Goal: Task Accomplishment & Management: Complete application form

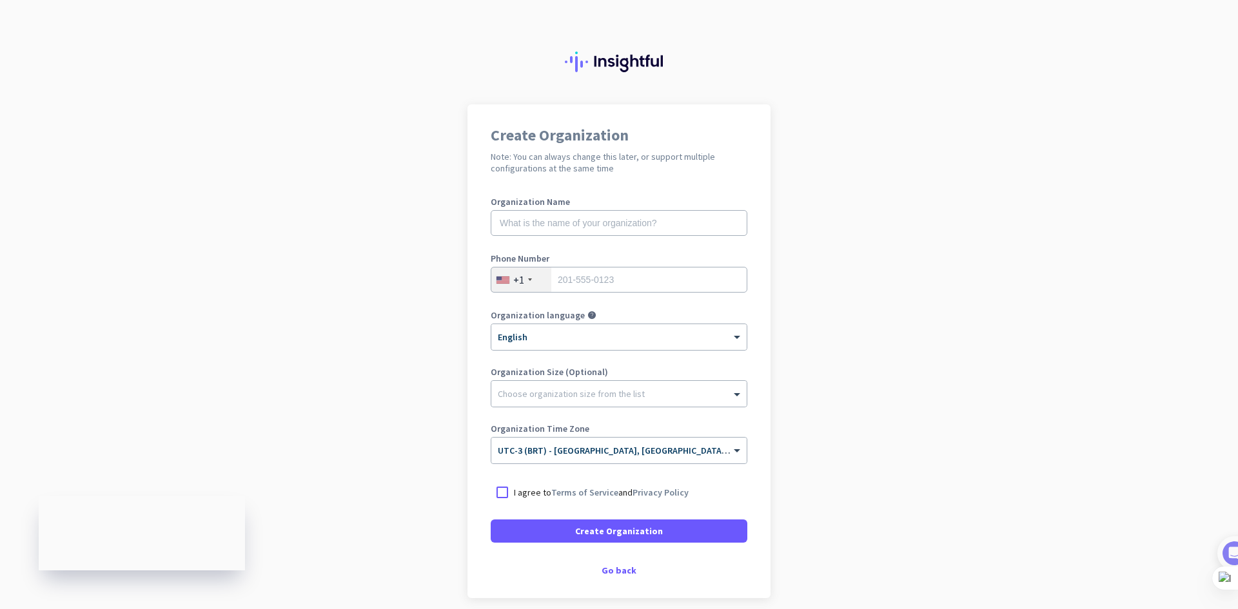
click at [665, 240] on div "Organization Name" at bounding box center [619, 223] width 257 height 52
click at [664, 221] on input "text" at bounding box center [619, 223] width 257 height 26
type input "alef [PERSON_NAME] [PERSON_NAME] ltda"
type input "41988364717"
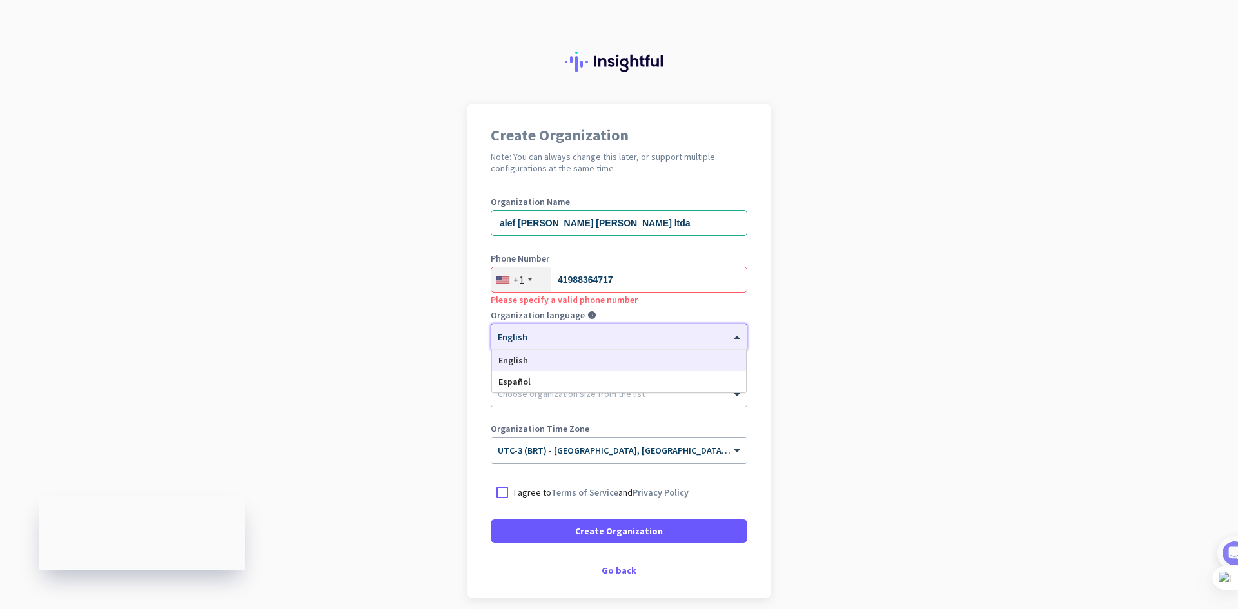
click at [597, 353] on div "English" at bounding box center [619, 360] width 254 height 21
click at [569, 393] on div at bounding box center [618, 390] width 255 height 13
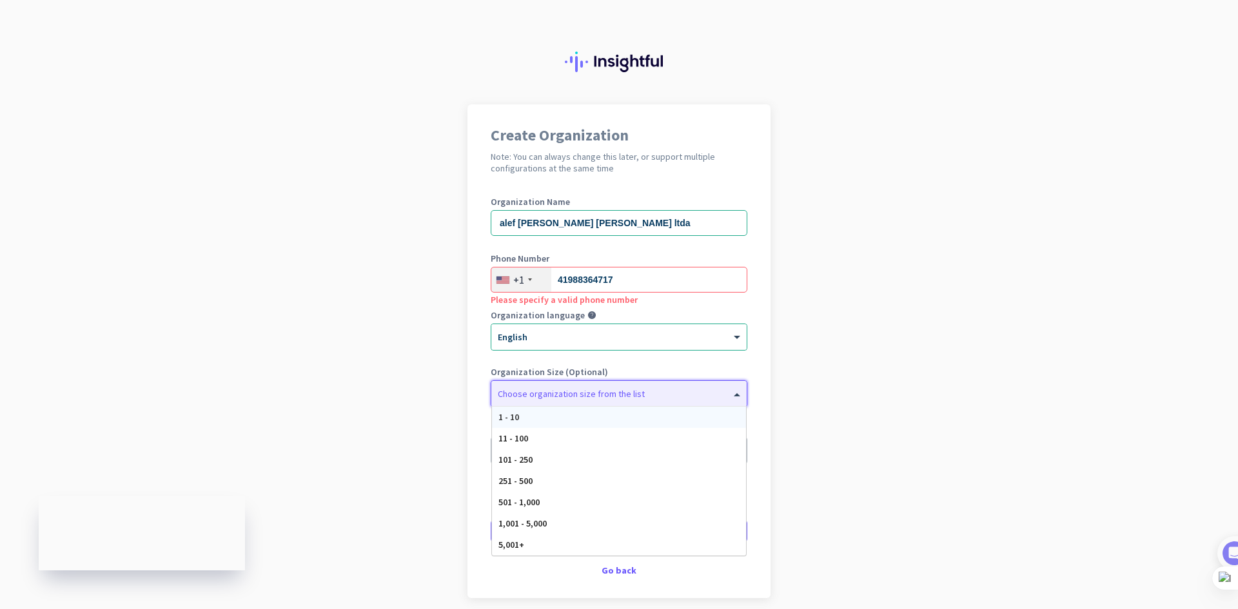
click at [553, 425] on div "1 - 10" at bounding box center [619, 417] width 254 height 21
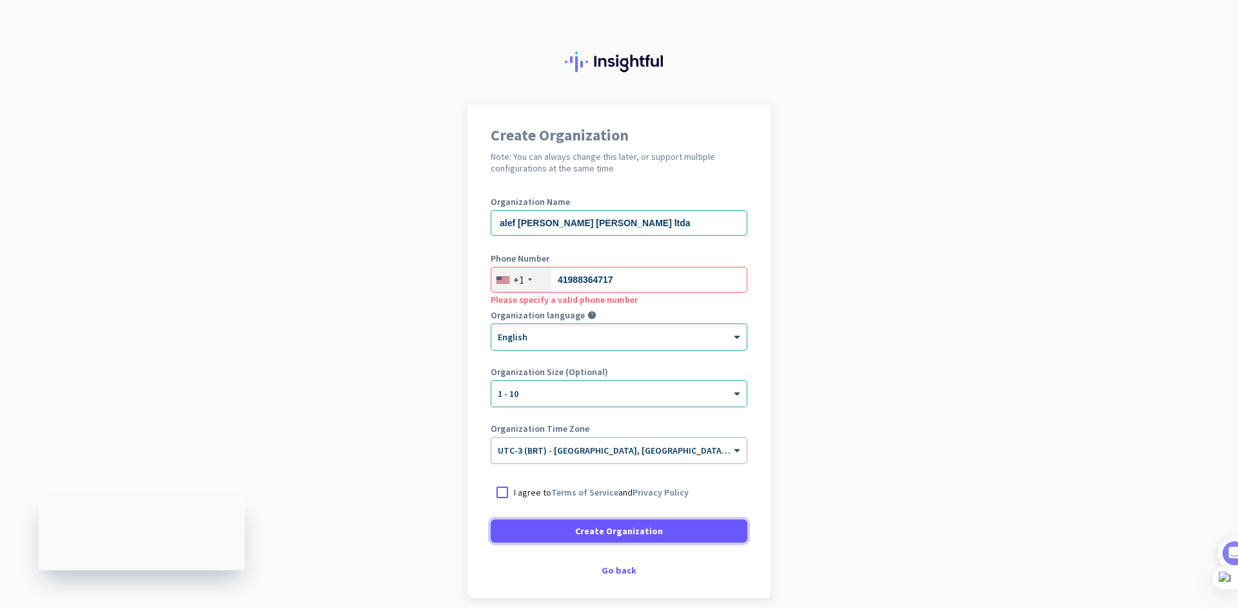
drag, startPoint x: 582, startPoint y: 540, endPoint x: 518, endPoint y: 496, distance: 76.5
click at [518, 496] on form "Organization Name alef [PERSON_NAME] [PERSON_NAME] ltda Phone Number [PHONE_NUM…" at bounding box center [619, 370] width 257 height 346
click at [496, 480] on form "Organization Name alef [PERSON_NAME] [PERSON_NAME] ltda Phone Number [PHONE_NUM…" at bounding box center [619, 370] width 257 height 346
click at [499, 495] on div at bounding box center [502, 492] width 23 height 23
click at [529, 524] on span at bounding box center [619, 531] width 257 height 31
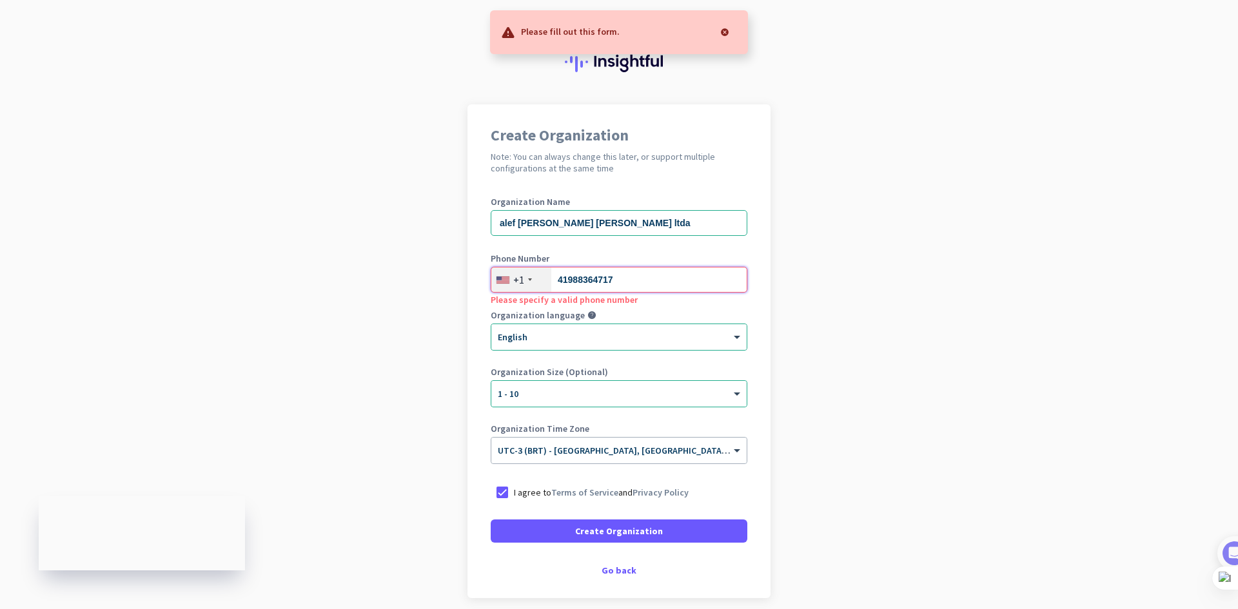
drag, startPoint x: 710, startPoint y: 277, endPoint x: 449, endPoint y: 253, distance: 262.3
click at [449, 253] on app-onboarding-organization "Create Organization Note: You can always change this later, or support multiple…" at bounding box center [619, 383] width 1238 height 558
click at [536, 293] on div "Please specify a valid phone number" at bounding box center [619, 299] width 257 height 13
click at [520, 282] on div "+1" at bounding box center [521, 280] width 60 height 24
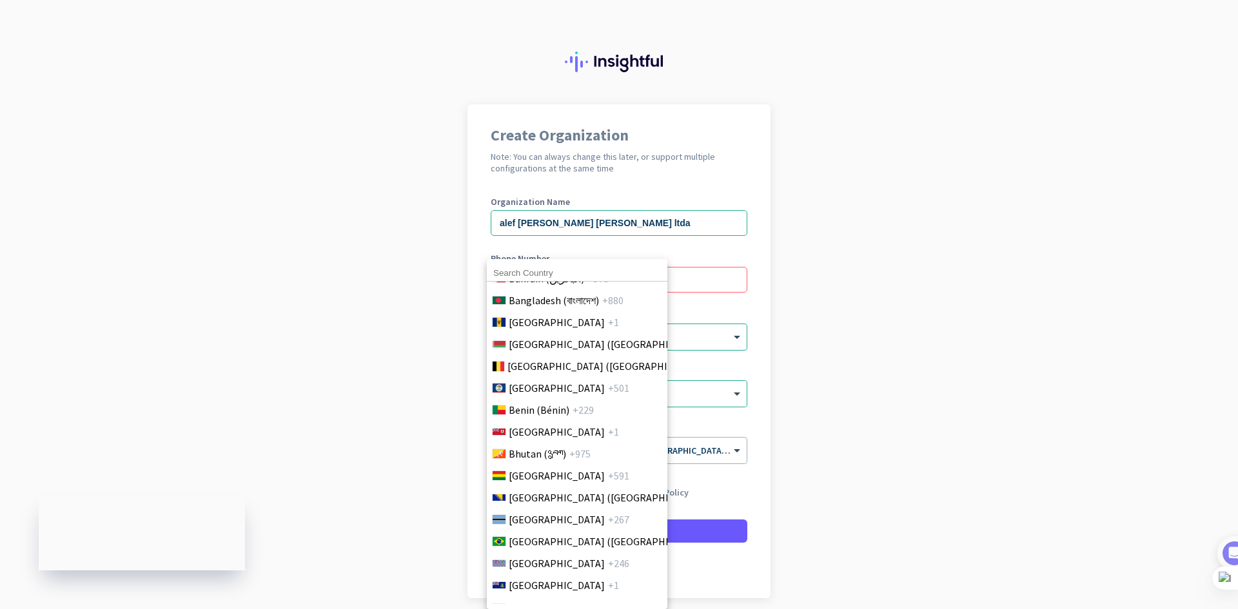
scroll to position [516, 0]
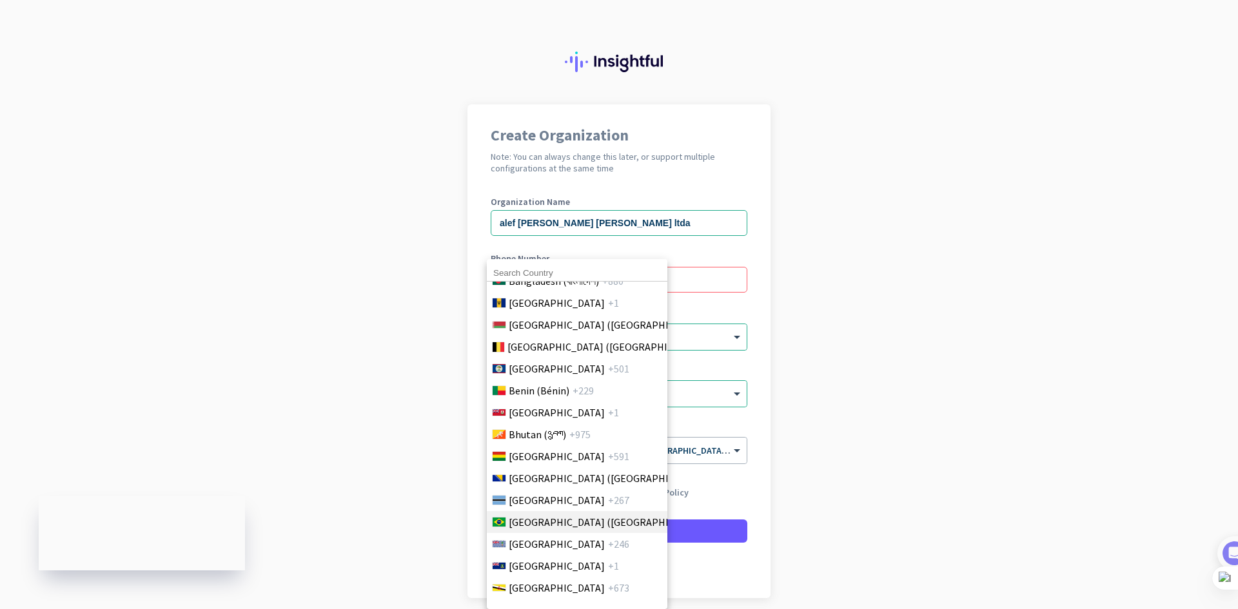
click at [563, 525] on span "[GEOGRAPHIC_DATA] ([GEOGRAPHIC_DATA])" at bounding box center [609, 521] width 201 height 15
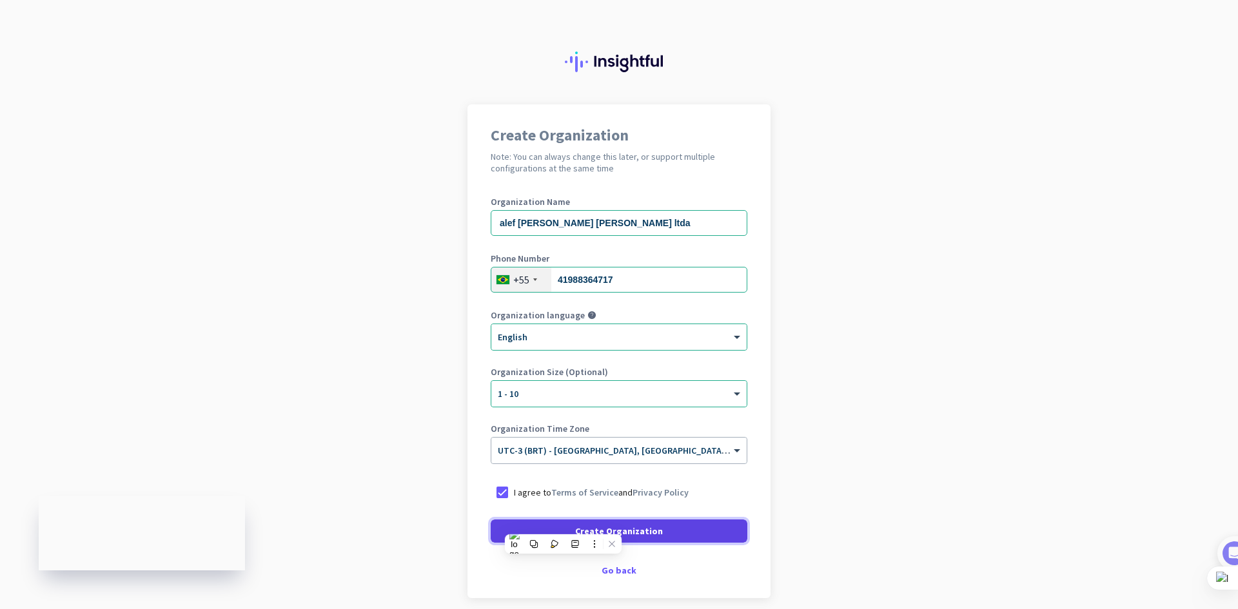
click at [676, 524] on span at bounding box center [619, 531] width 257 height 31
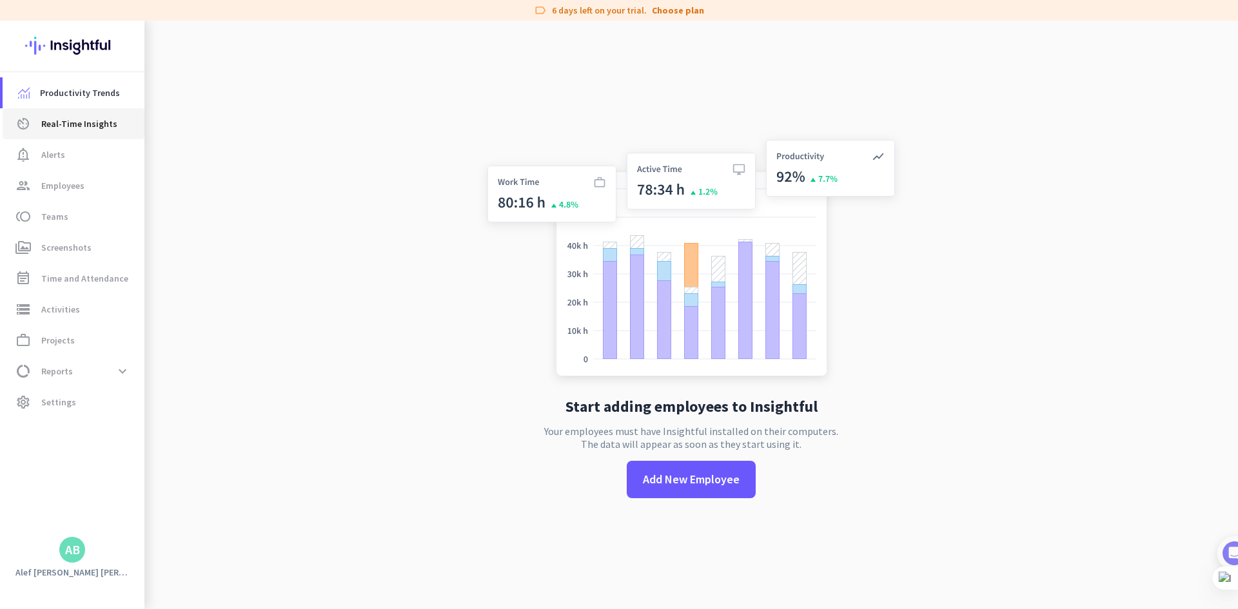
click at [77, 126] on span "Real-Time Insights" at bounding box center [79, 123] width 76 height 15
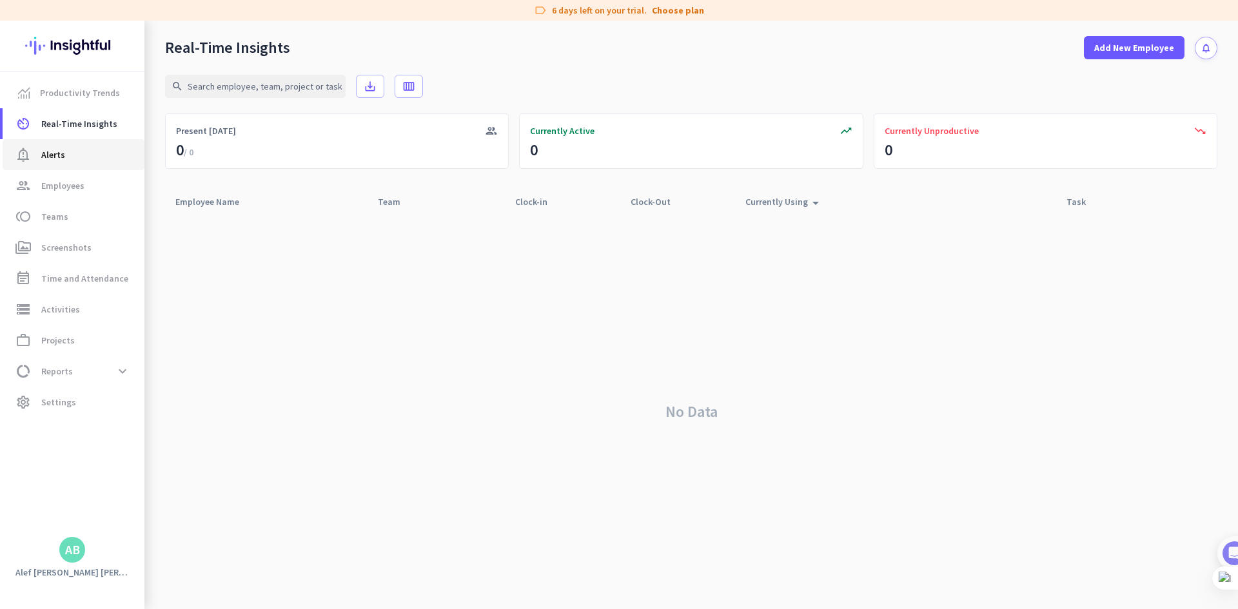
click at [76, 162] on link "notification_important Alerts" at bounding box center [74, 154] width 142 height 31
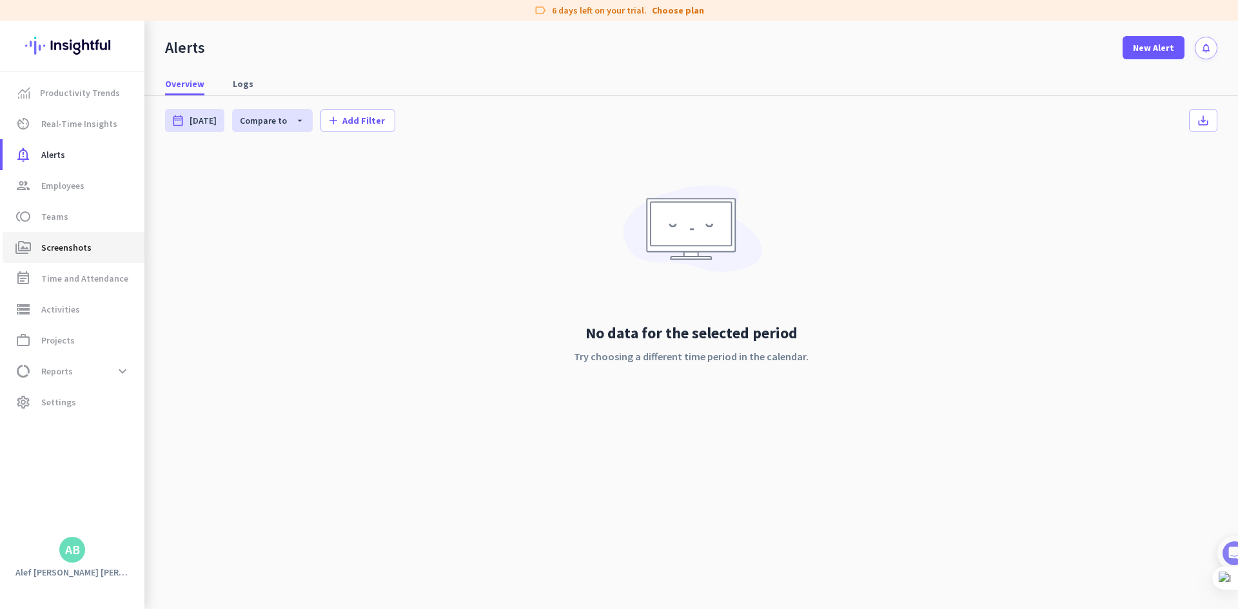
click at [89, 251] on span "perm_media Screenshots" at bounding box center [73, 247] width 121 height 15
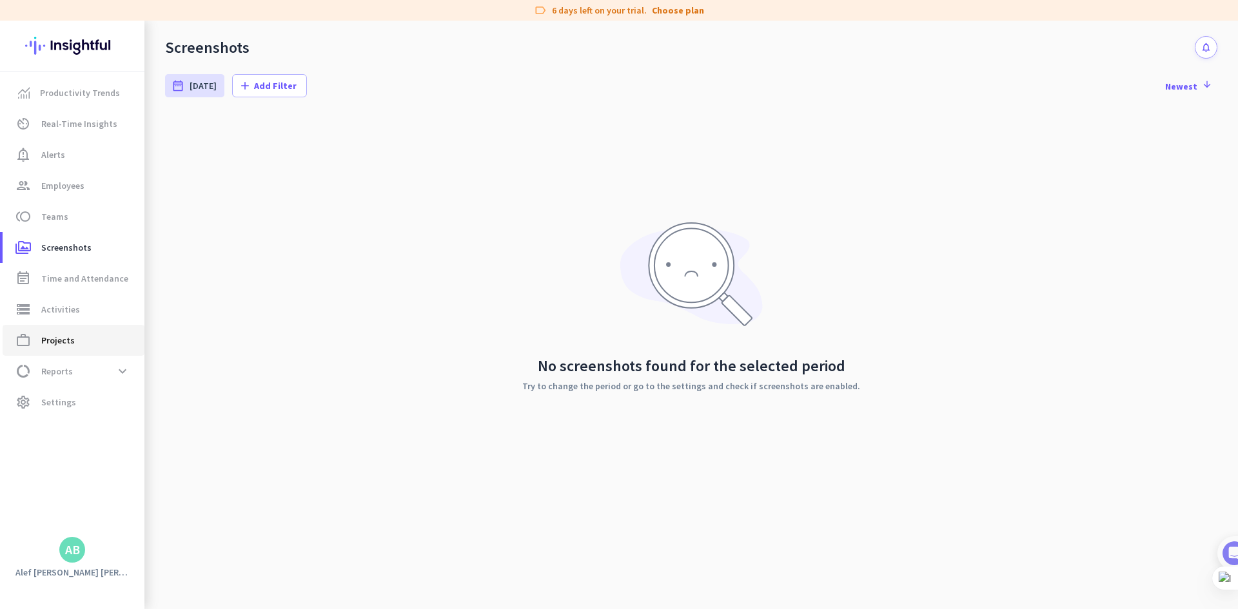
click at [86, 338] on span "work_outline Projects" at bounding box center [73, 340] width 121 height 15
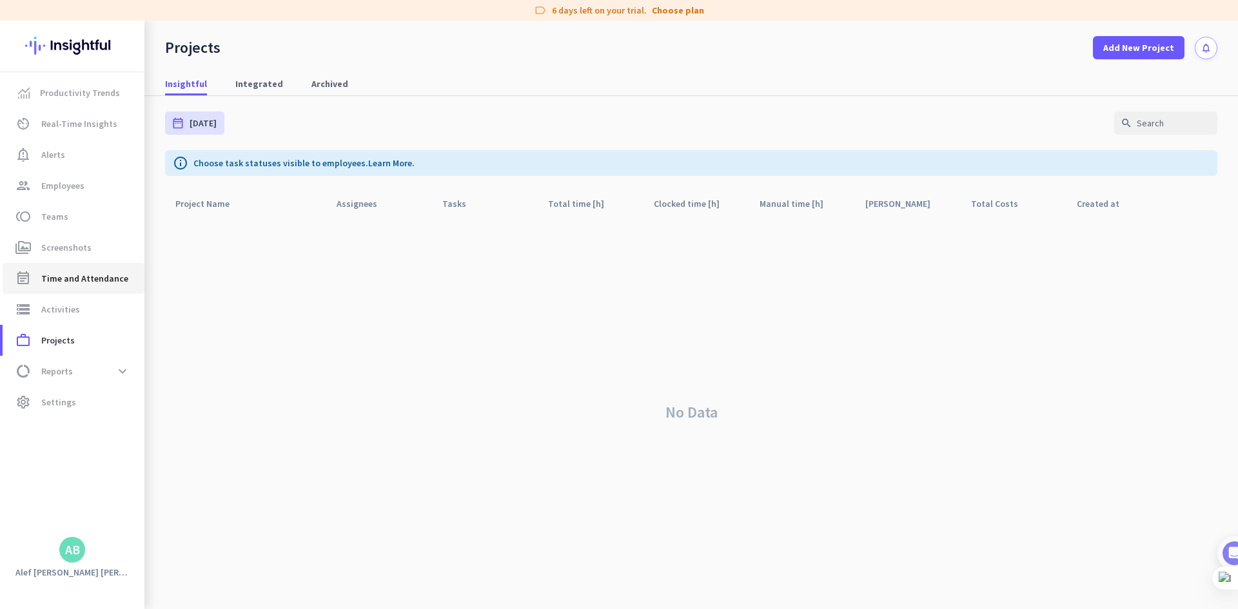
click at [93, 278] on span "Time and Attendance" at bounding box center [84, 278] width 87 height 15
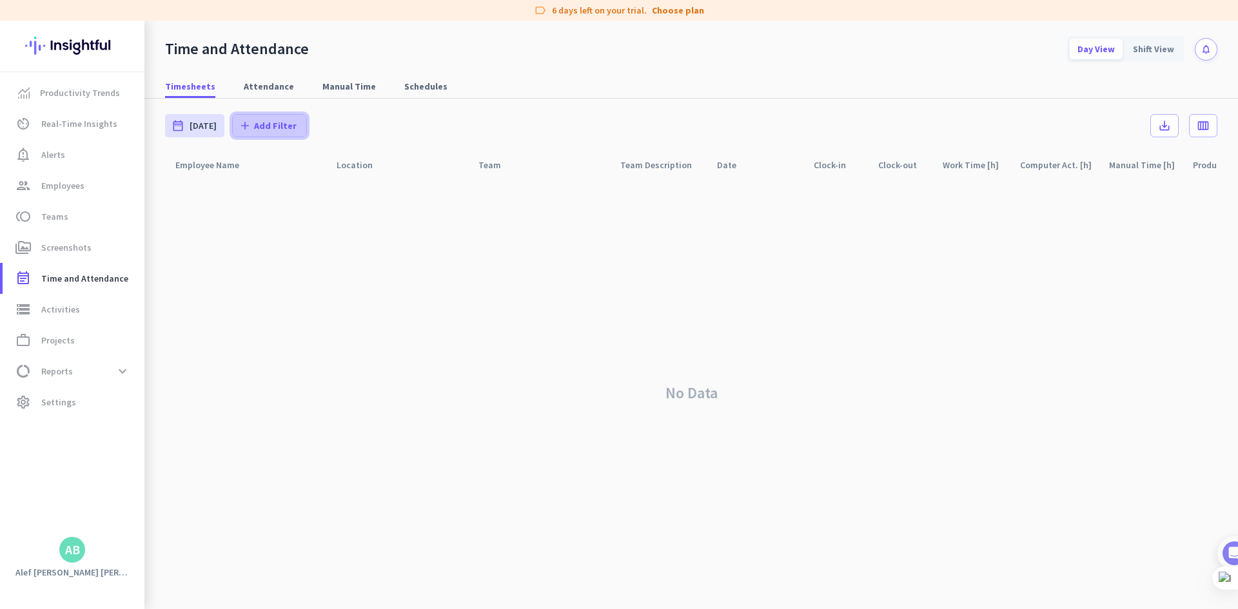
click at [263, 117] on span at bounding box center [269, 125] width 73 height 31
click at [532, 321] on div at bounding box center [619, 304] width 1238 height 609
